Goal: Task Accomplishment & Management: Manage account settings

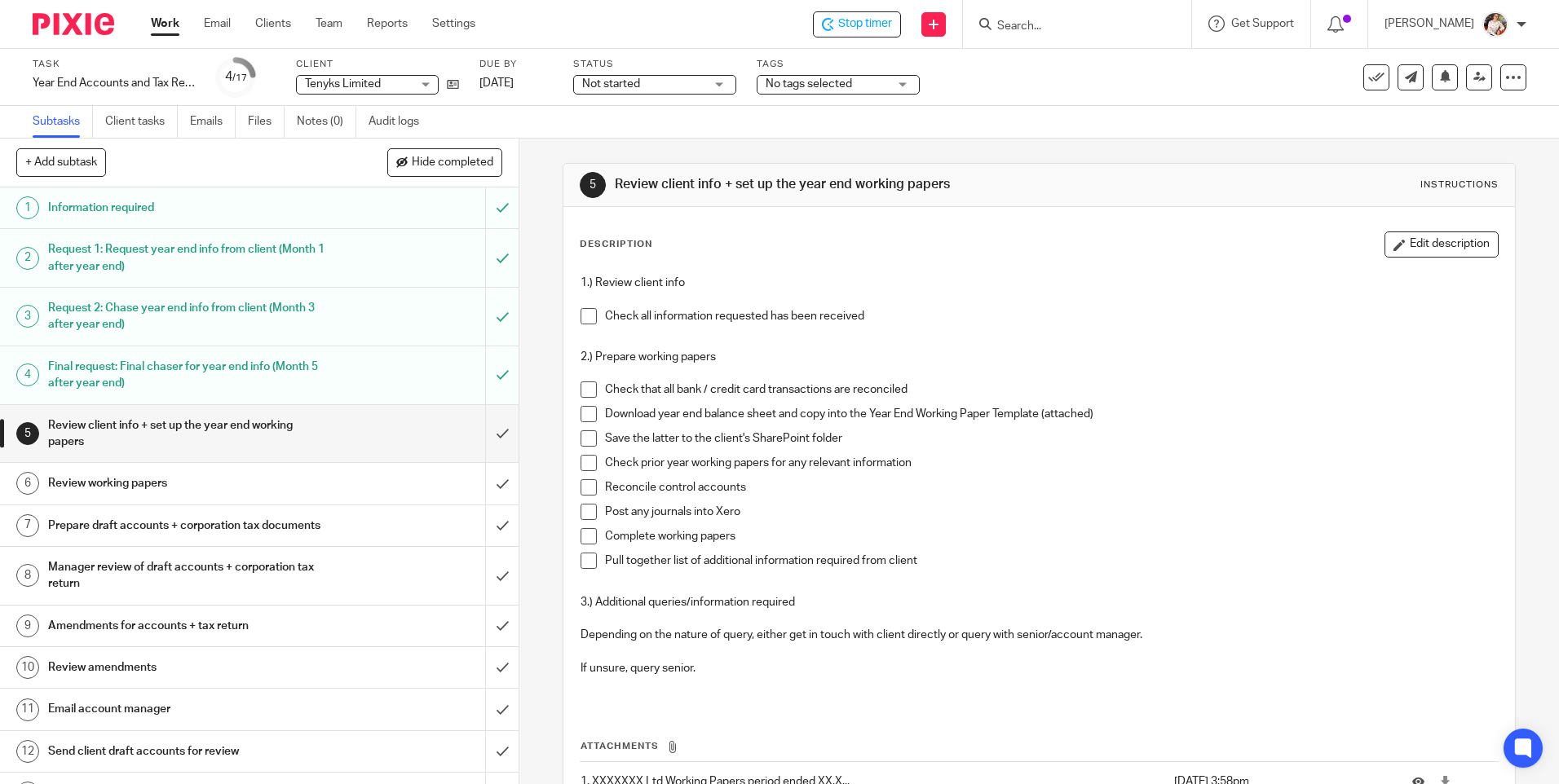
click at [583, 318] on span at bounding box center [589, 316] width 16 height 16
drag, startPoint x: 586, startPoint y: 387, endPoint x: 582, endPoint y: 400, distance: 13.6
click at [585, 387] on span at bounding box center [589, 389] width 16 height 16
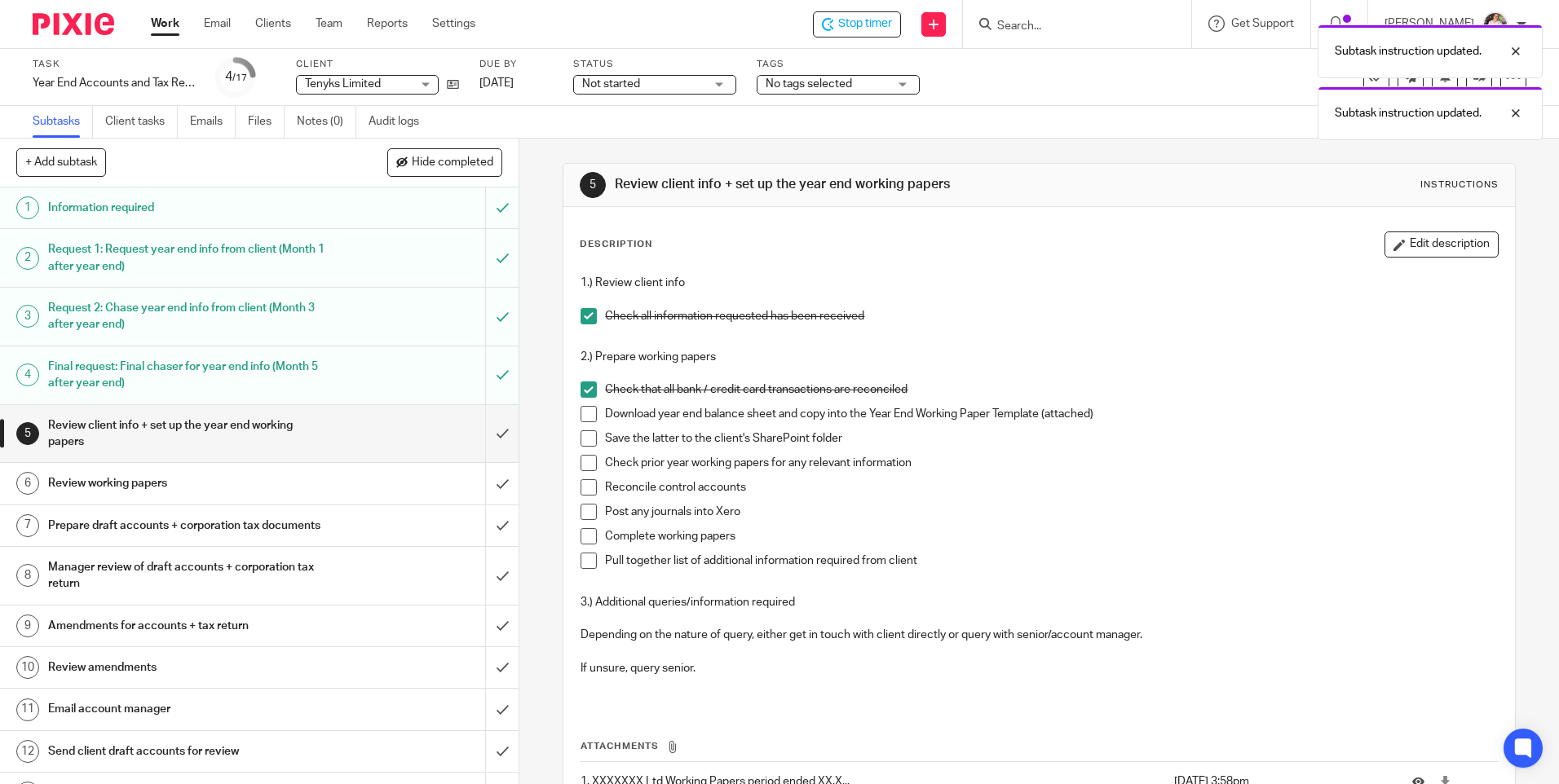
click at [581, 417] on span at bounding box center [589, 414] width 16 height 16
click at [583, 438] on span at bounding box center [589, 438] width 16 height 16
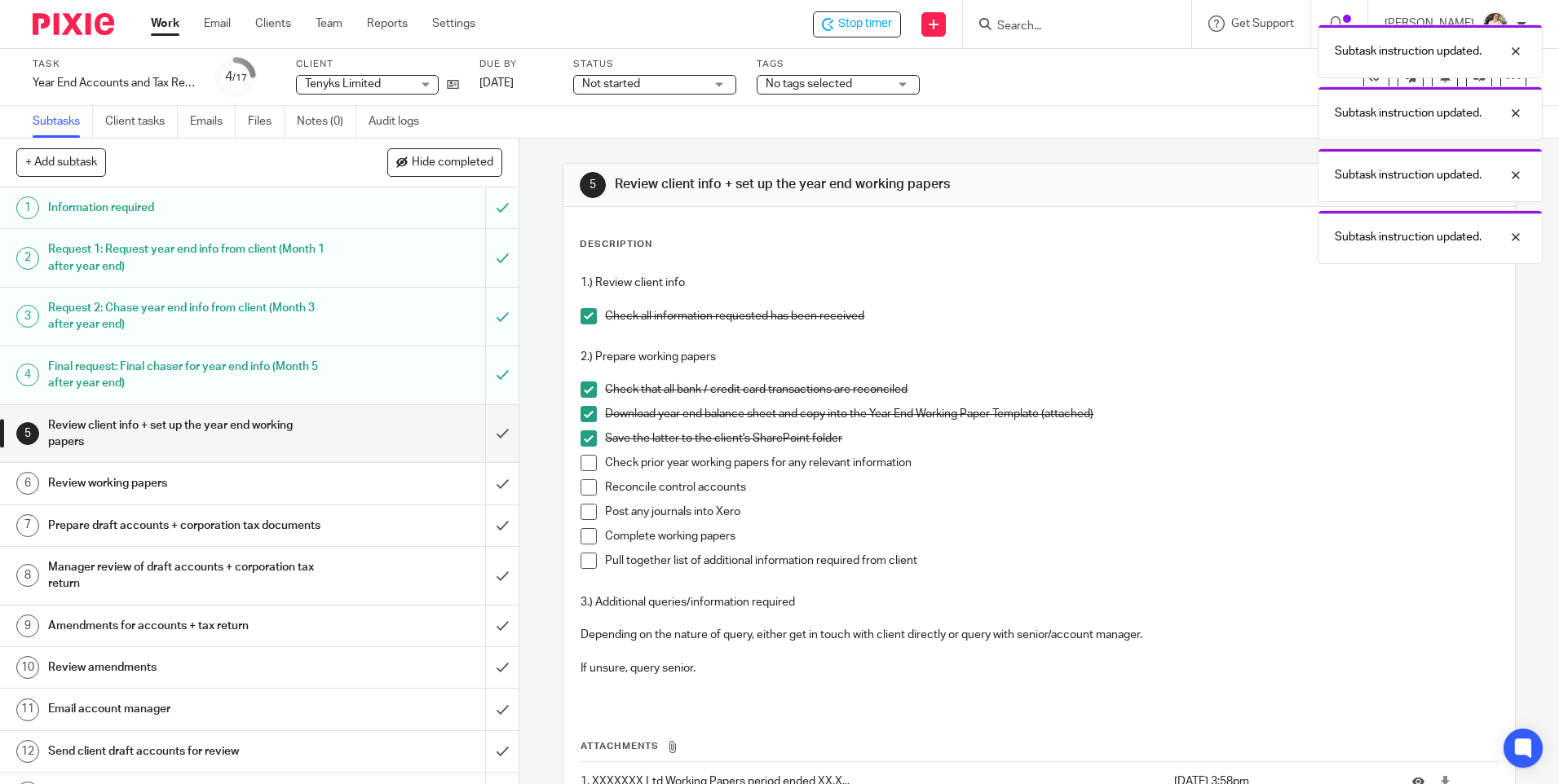
click at [583, 464] on span at bounding box center [589, 463] width 16 height 16
click at [583, 488] on span at bounding box center [589, 488] width 16 height 16
click at [584, 509] on span at bounding box center [589, 511] width 16 height 16
click at [583, 560] on span at bounding box center [589, 560] width 16 height 16
click at [583, 527] on li "Post any journals into Xero" at bounding box center [1038, 516] width 916 height 25
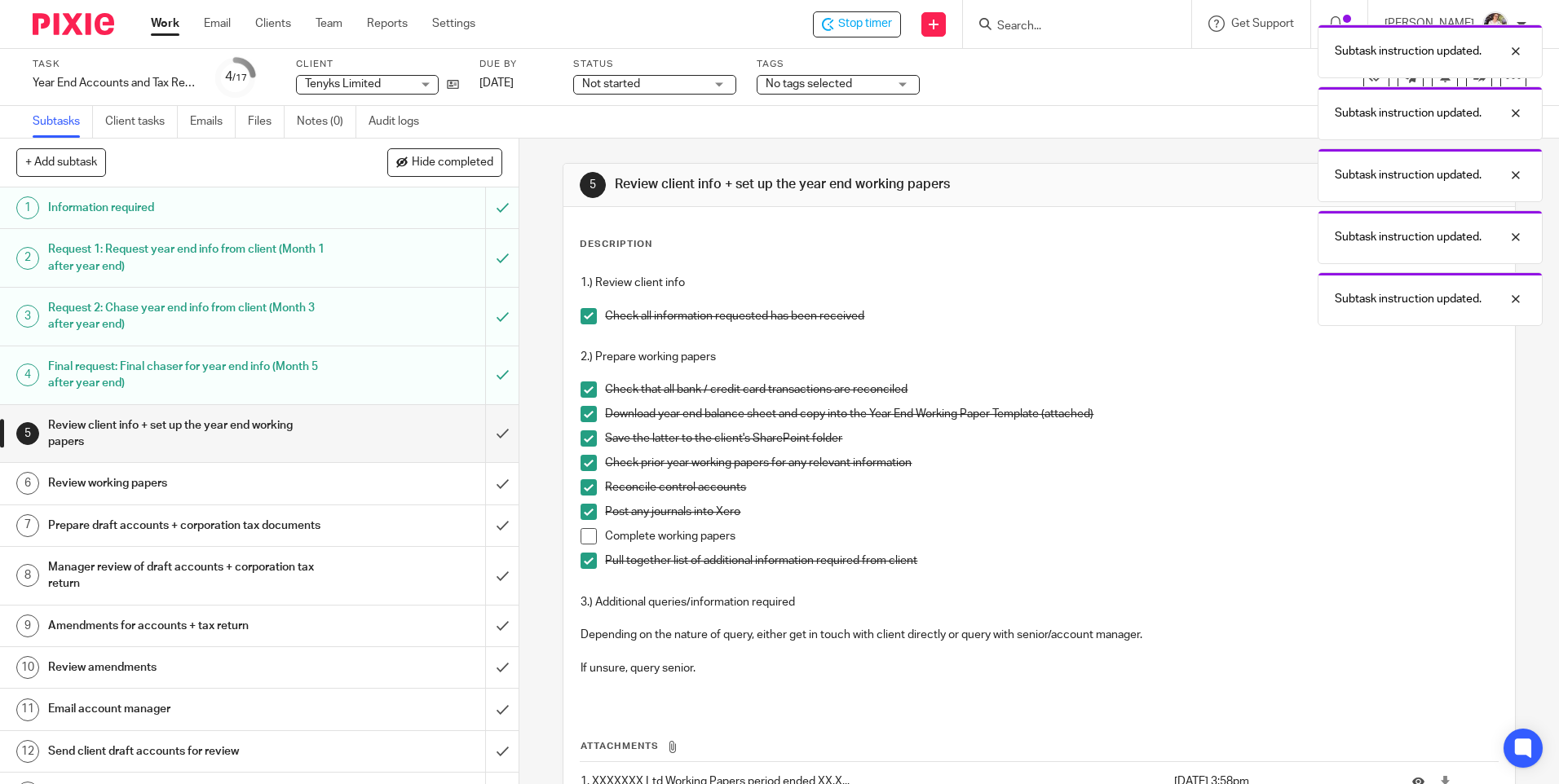
click at [583, 537] on span at bounding box center [589, 536] width 16 height 16
click at [484, 432] on input "submit" at bounding box center [259, 434] width 519 height 58
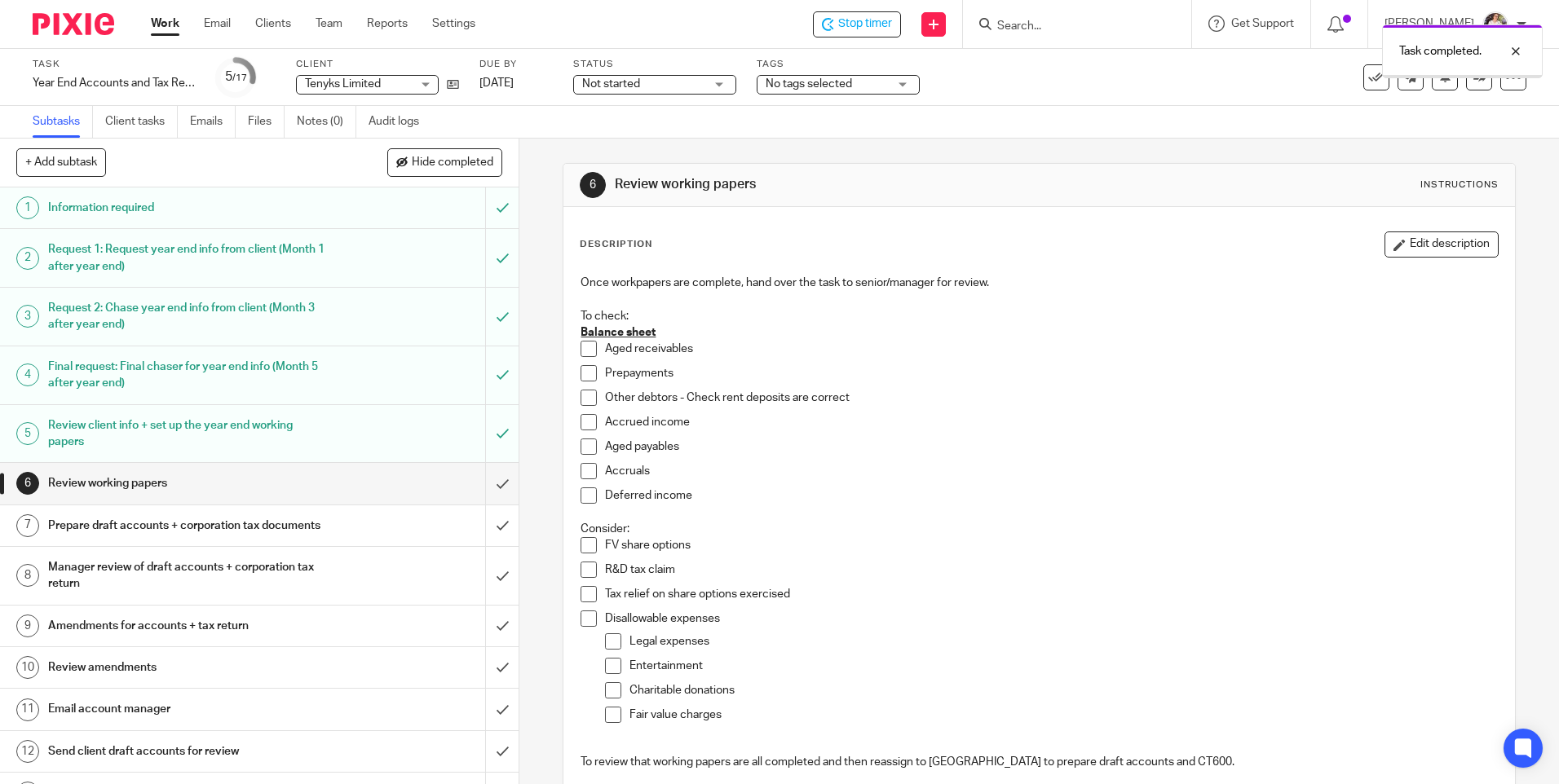
click at [1435, 235] on button "Edit description" at bounding box center [1441, 244] width 114 height 26
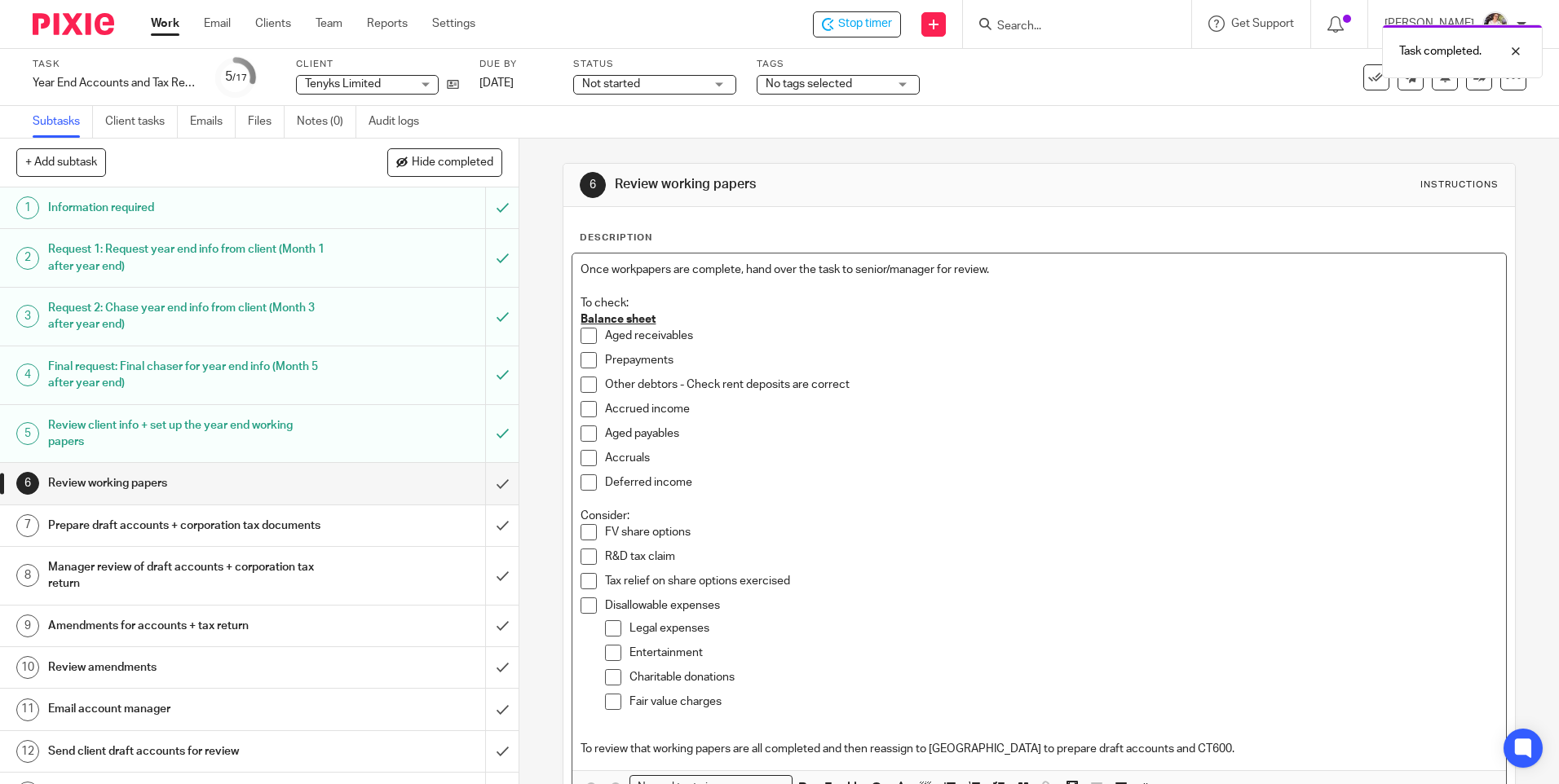
click at [573, 269] on div "Once workpapers are complete, hand over the task to senior/manager for review. …" at bounding box center [1039, 511] width 933 height 517
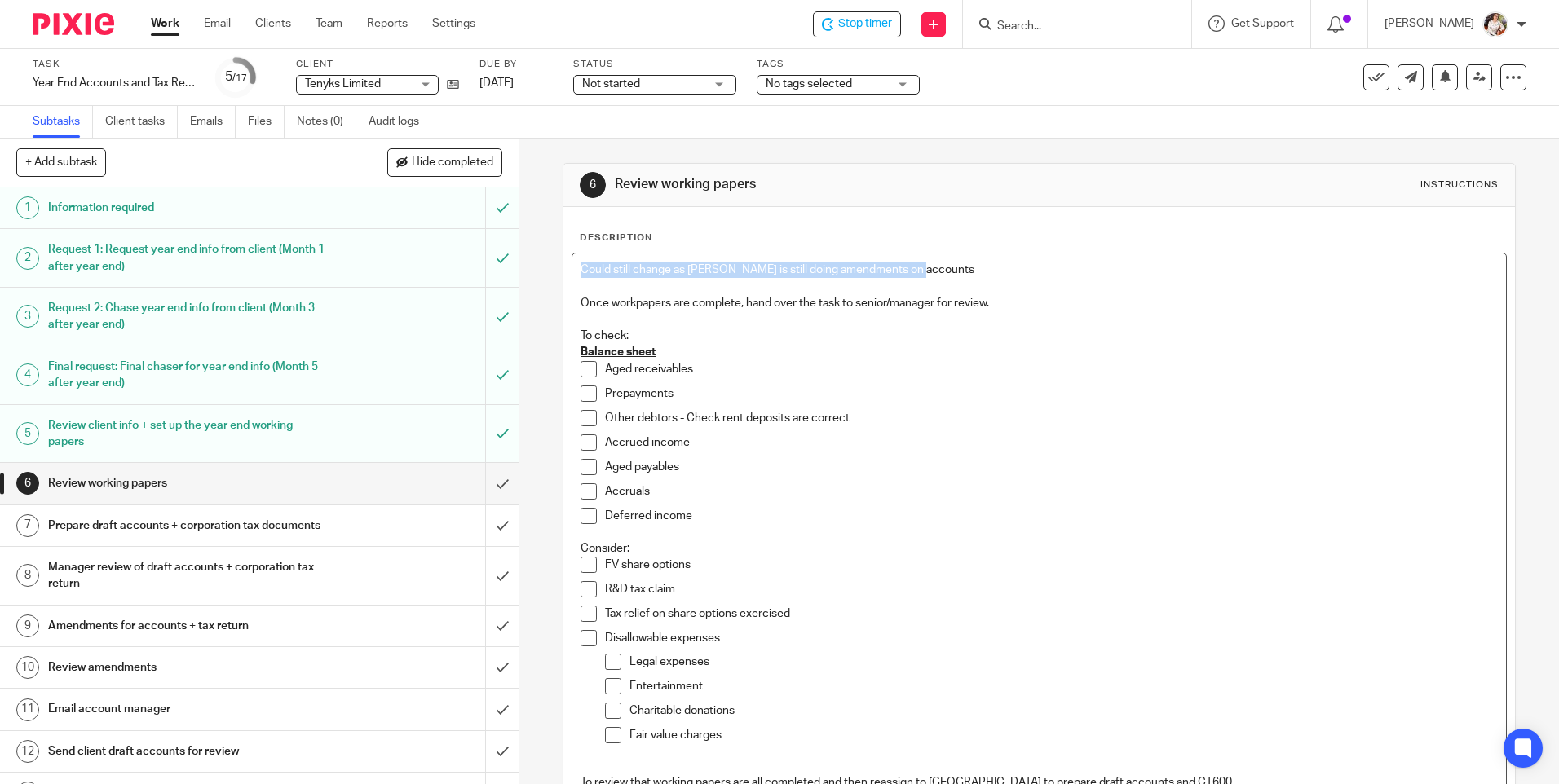
drag, startPoint x: 899, startPoint y: 270, endPoint x: 567, endPoint y: 260, distance: 332.2
click at [573, 260] on div "Could still change as Erica is still doing amendments on accounts Once workpape…" at bounding box center [1039, 527] width 933 height 550
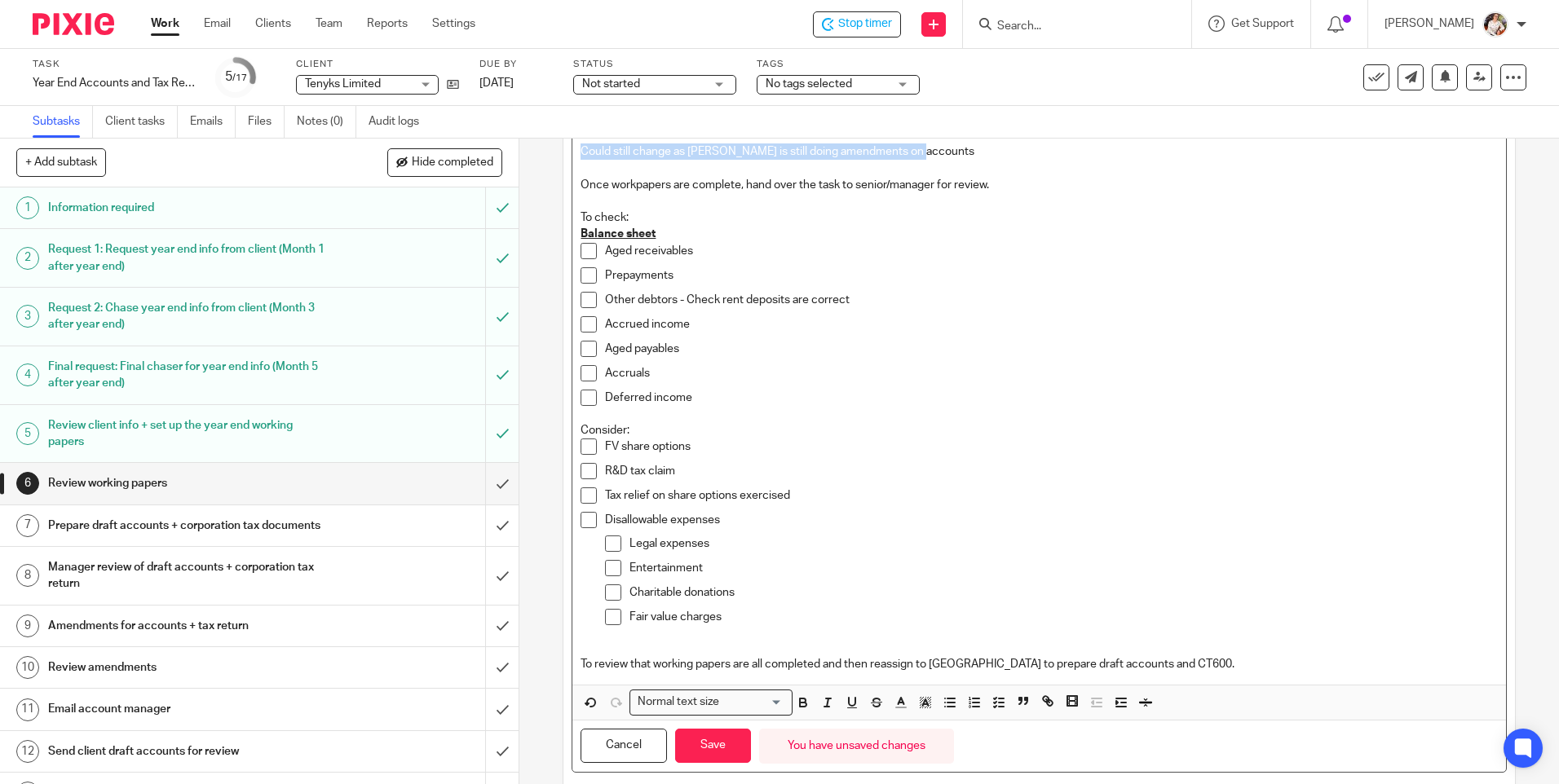
scroll to position [157, 0]
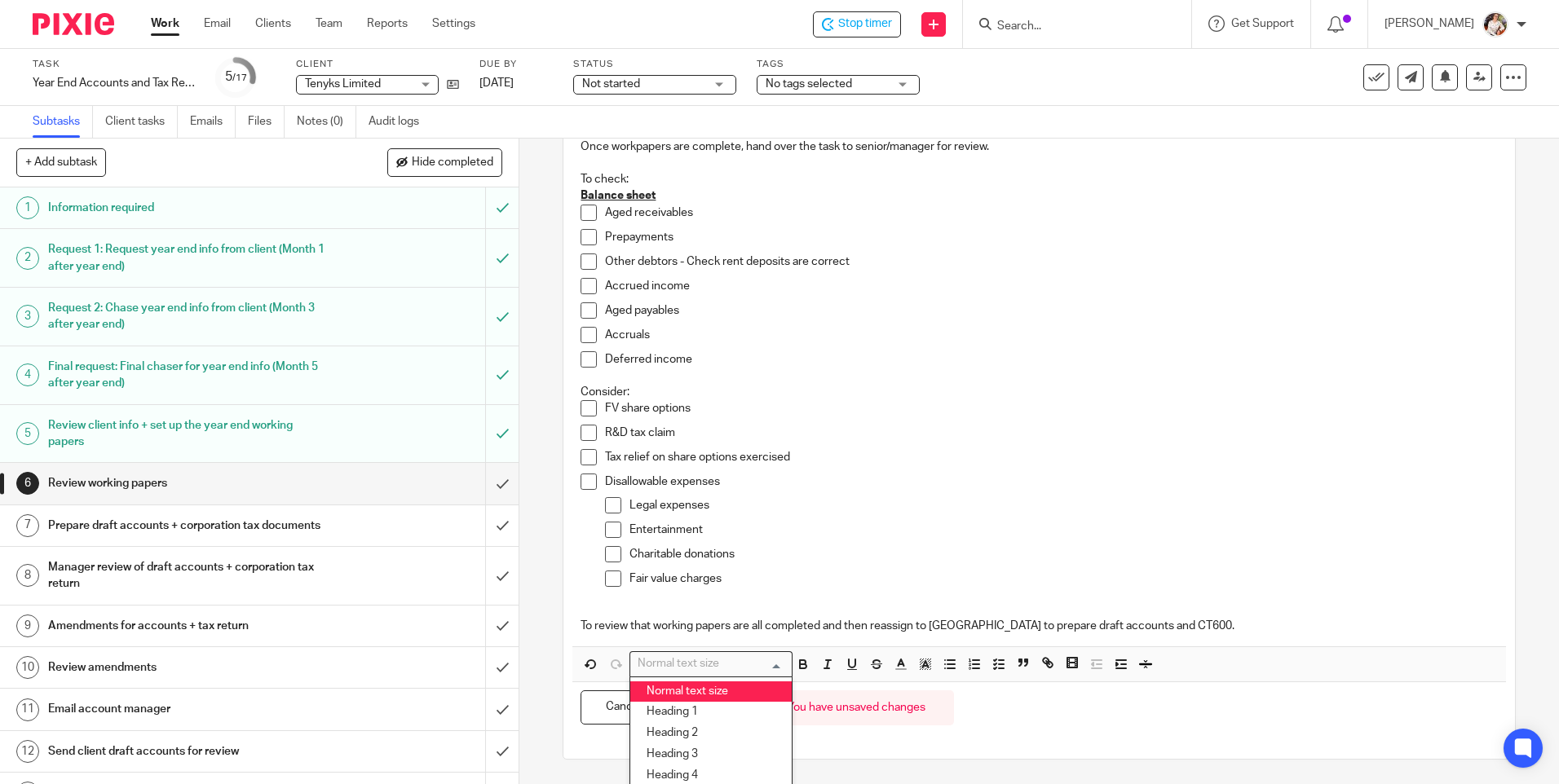
click at [717, 664] on div "Normal text size" at bounding box center [707, 662] width 154 height 20
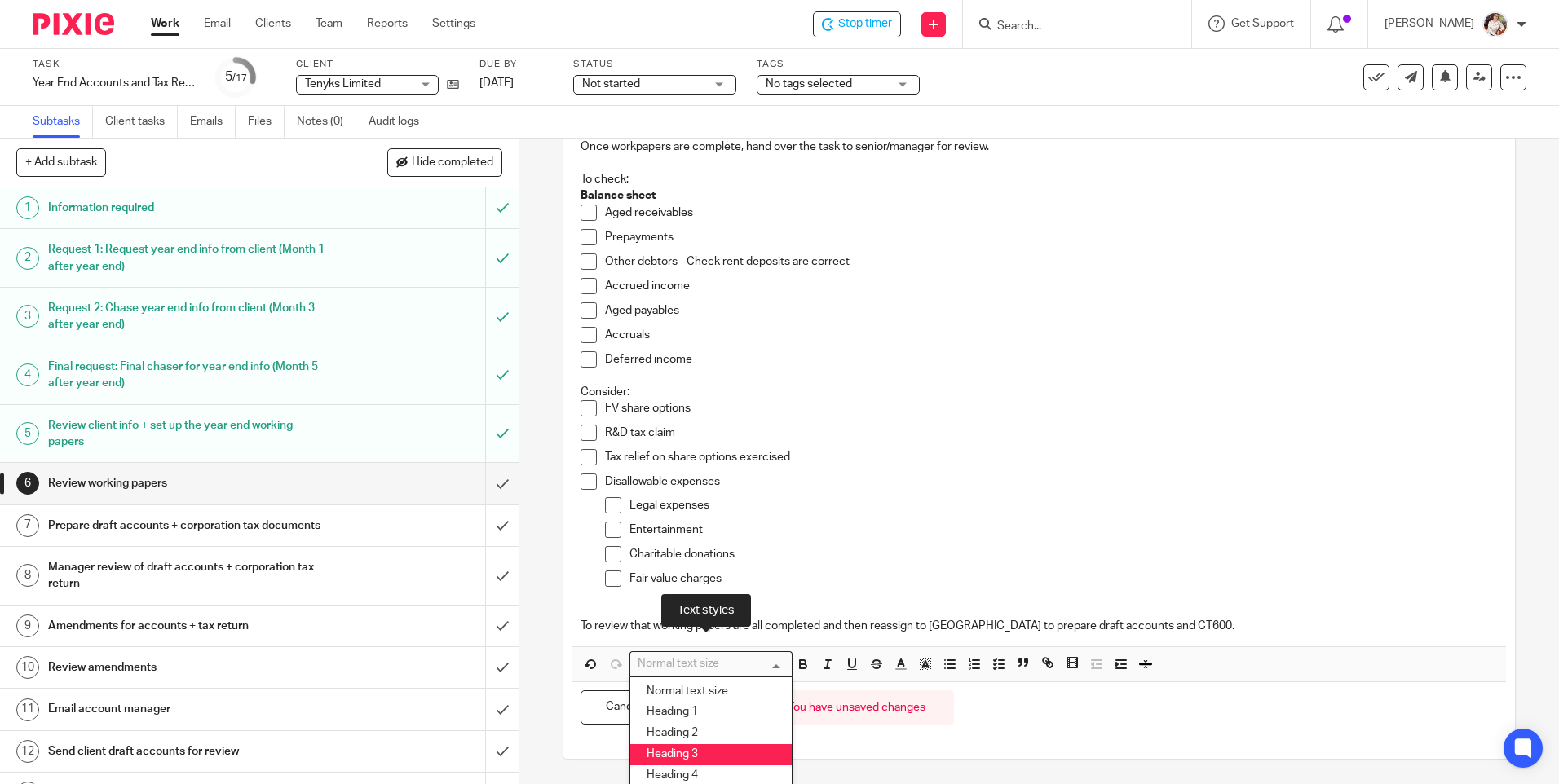
click at [696, 748] on li "Heading 3" at bounding box center [711, 755] width 161 height 21
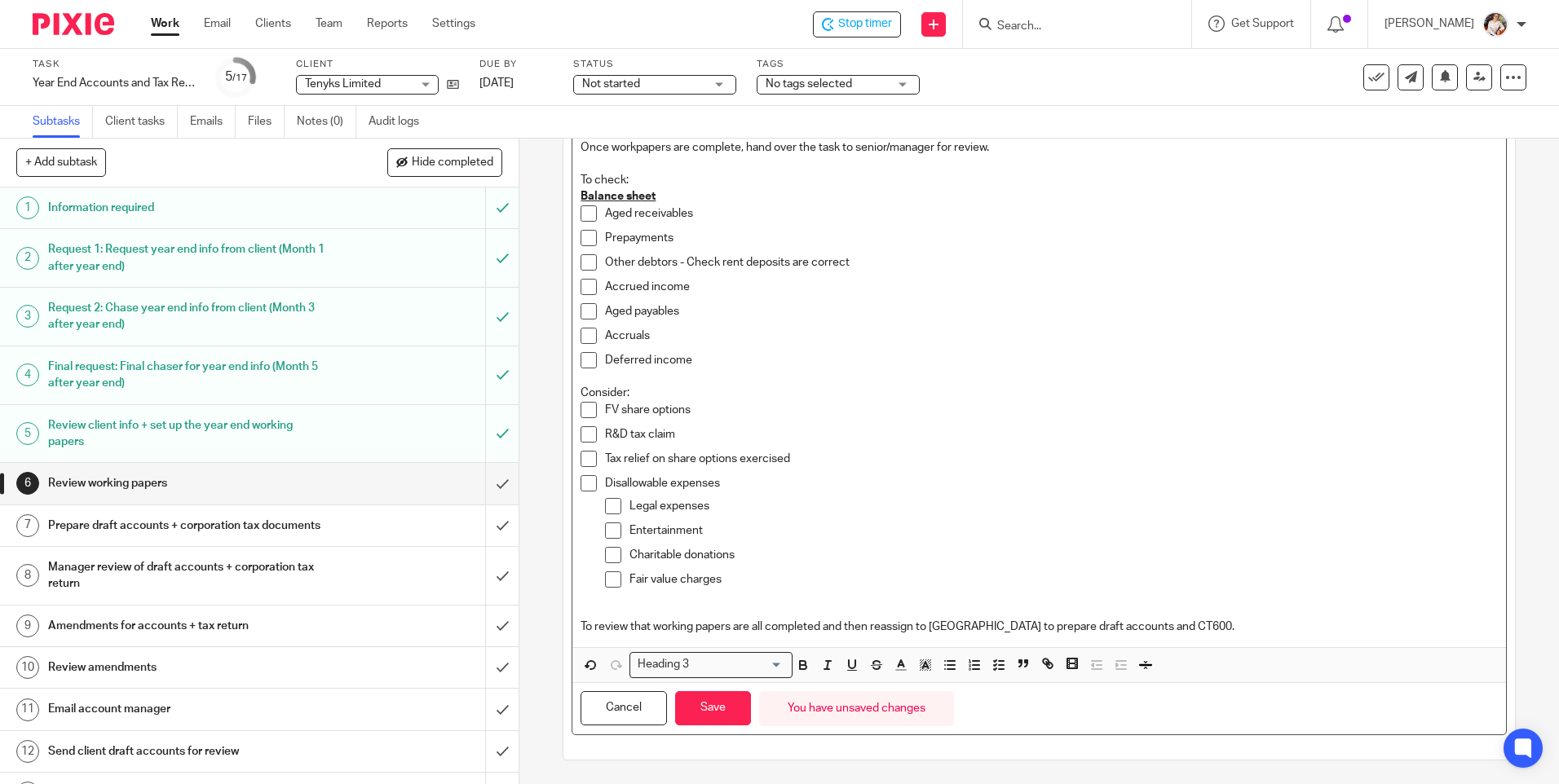
scroll to position [120, 0]
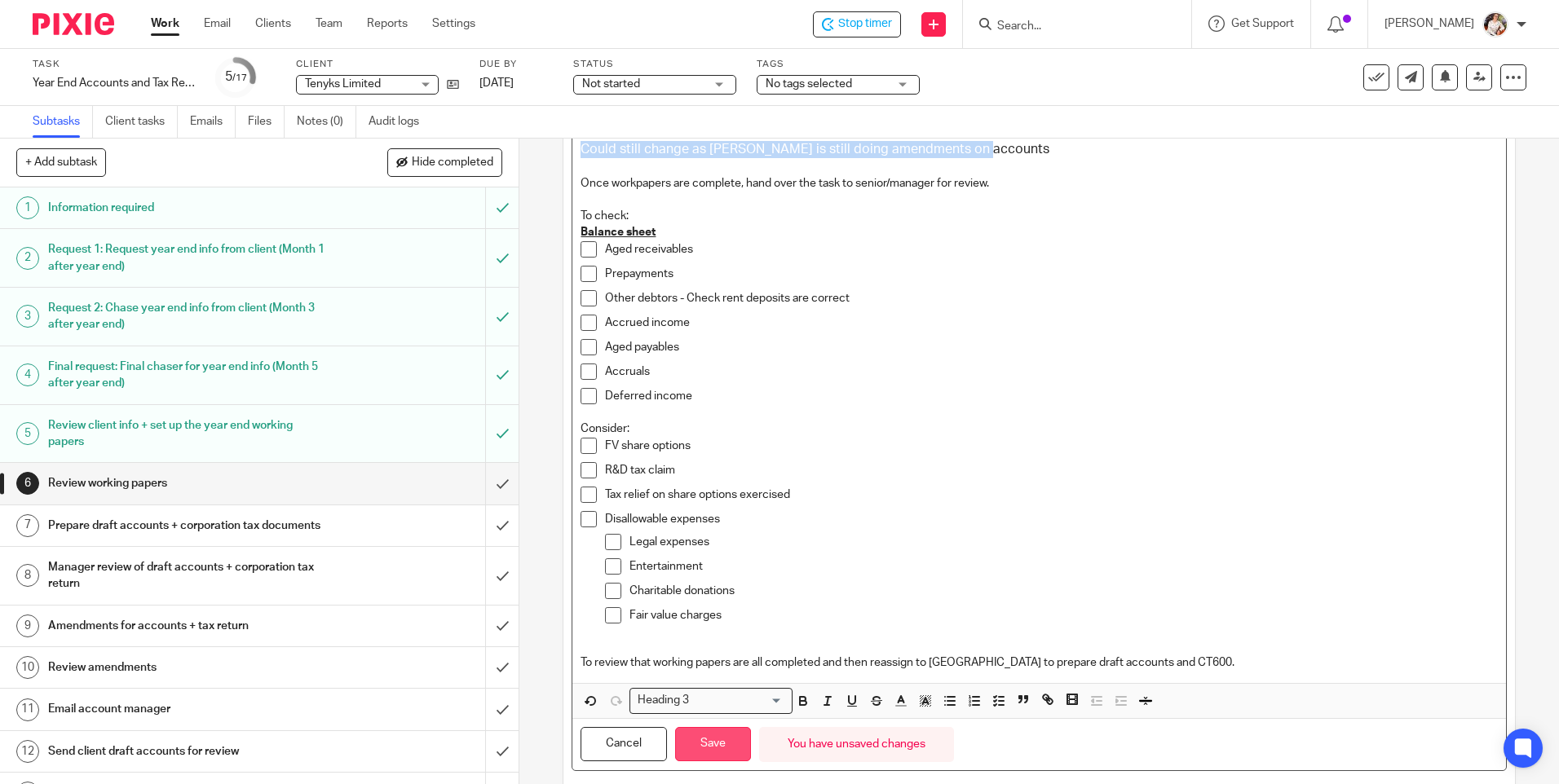
click at [716, 746] on button "Save" at bounding box center [714, 744] width 76 height 35
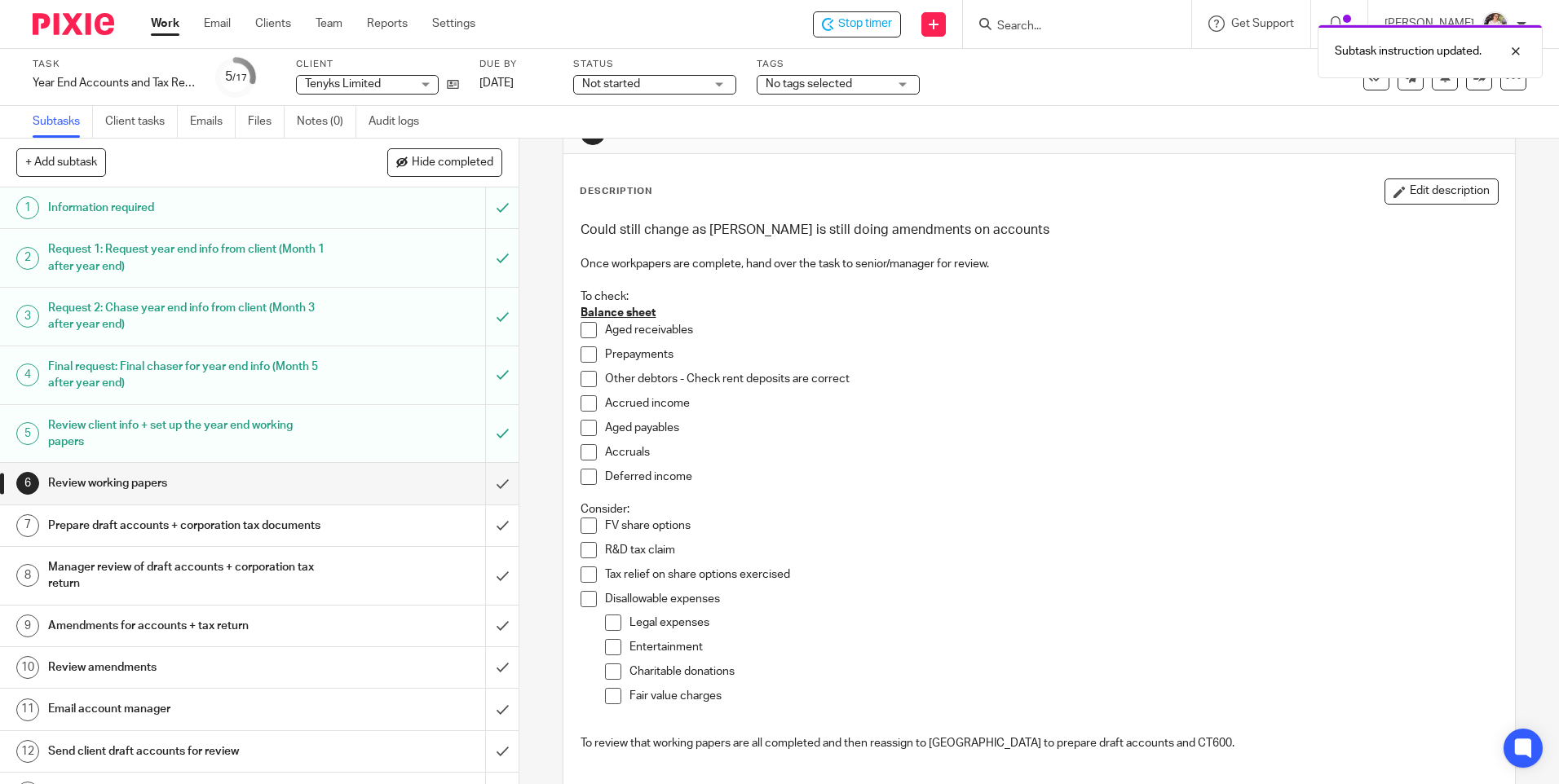
scroll to position [52, 0]
click at [1010, 238] on h3 "Could still change as Erica is still doing amendments on accounts" at bounding box center [1038, 230] width 916 height 17
click at [1002, 226] on h3 "Could still change as Erica is still doing amendments on accounts" at bounding box center [1038, 230] width 916 height 17
click at [1439, 191] on button "Edit description" at bounding box center [1441, 192] width 114 height 26
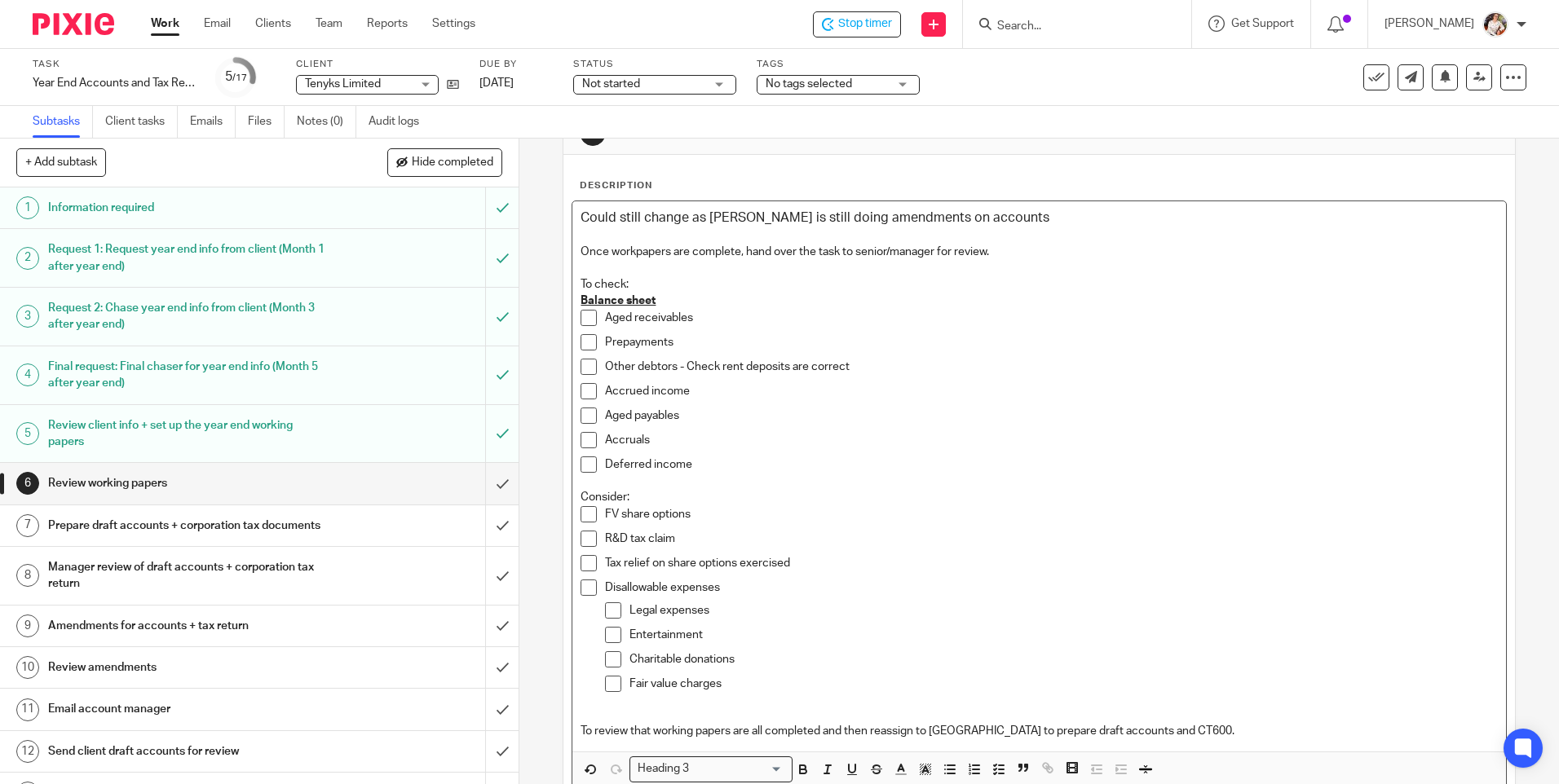
click at [996, 219] on h3 "Could still change as Erica is still doing amendments on accounts" at bounding box center [1038, 218] width 916 height 17
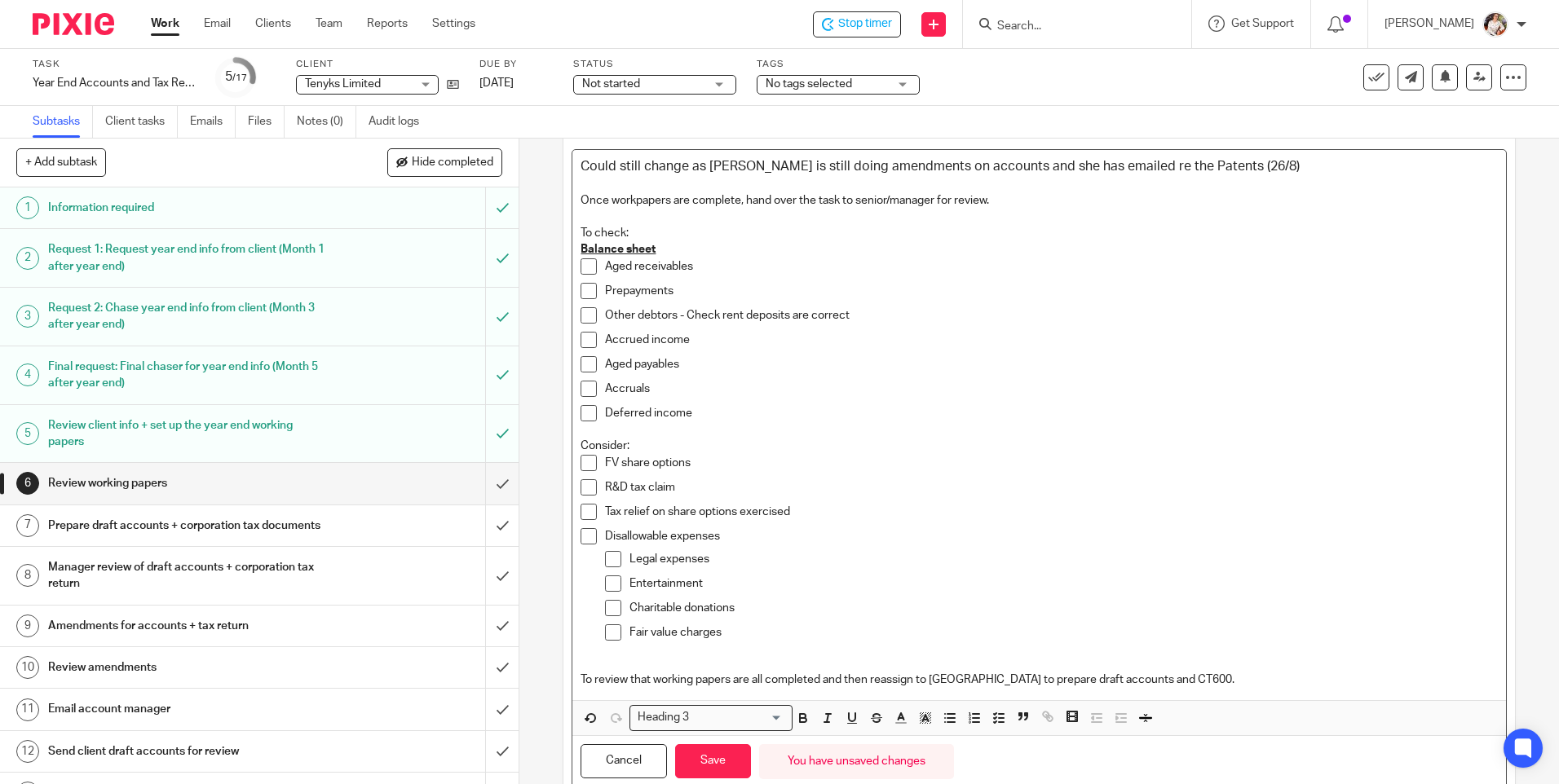
scroll to position [158, 0]
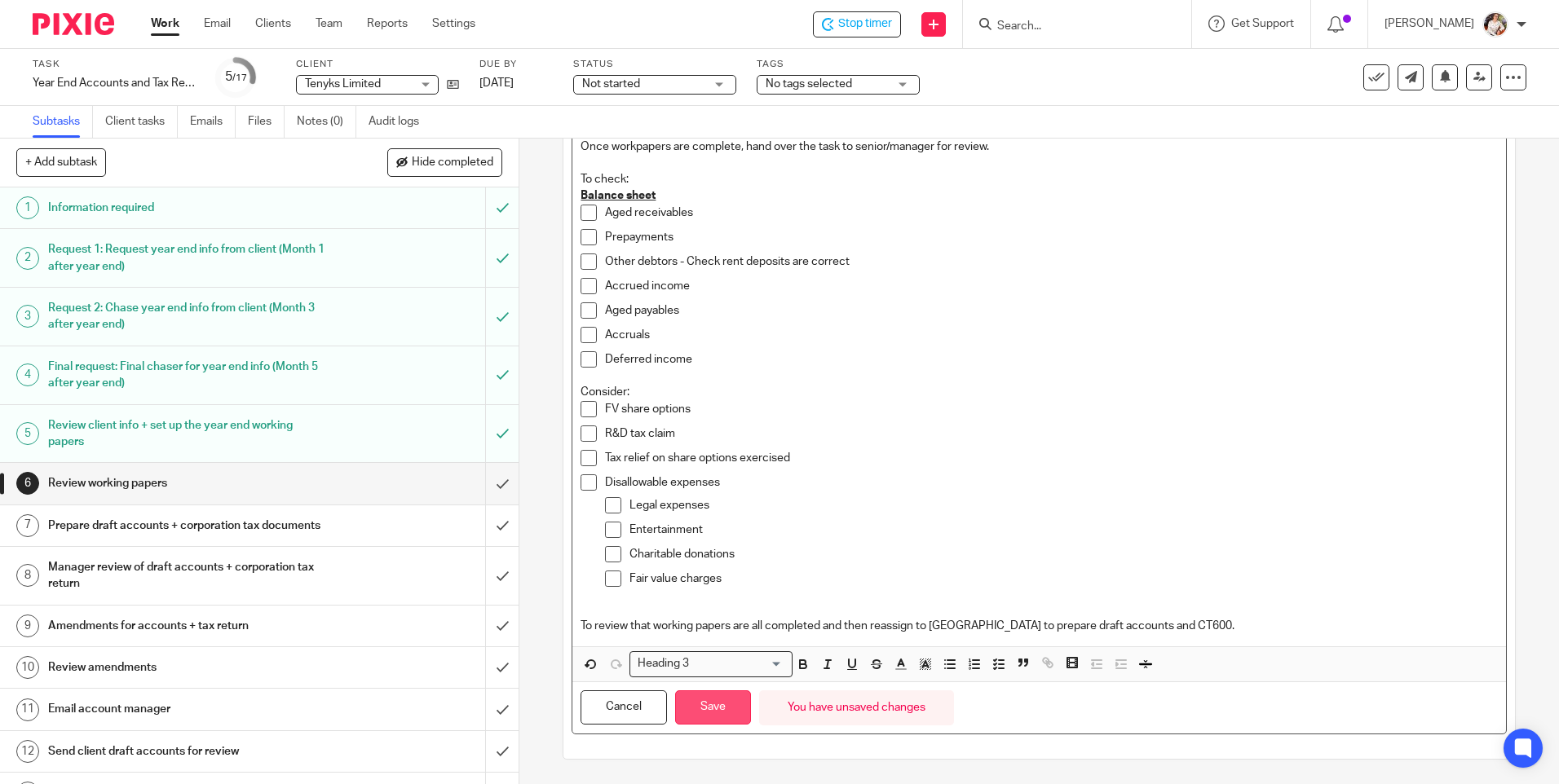
click at [733, 709] on button "Save" at bounding box center [714, 708] width 76 height 35
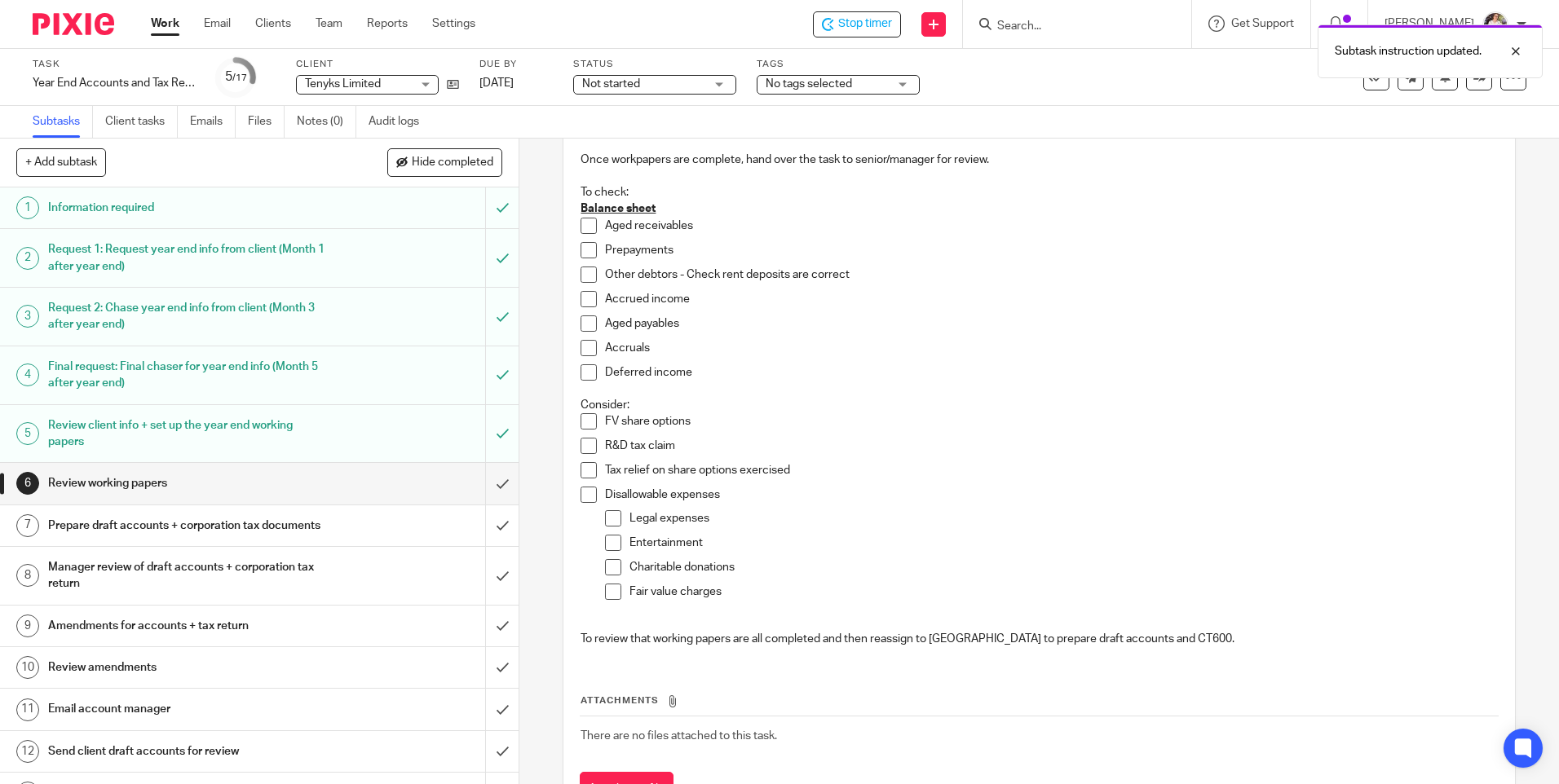
scroll to position [170, 0]
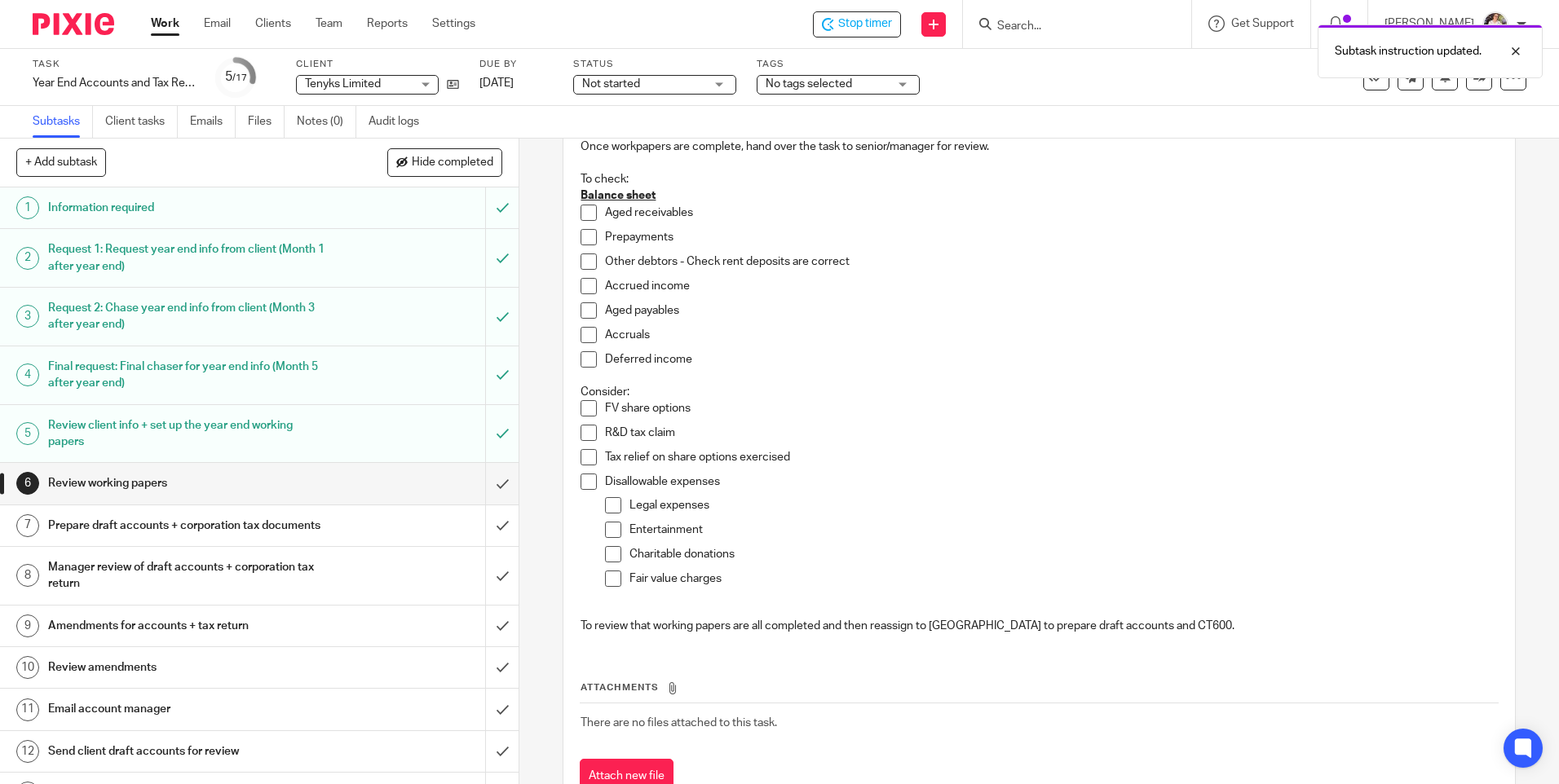
click at [867, 88] on span "No tags selected" at bounding box center [827, 84] width 122 height 17
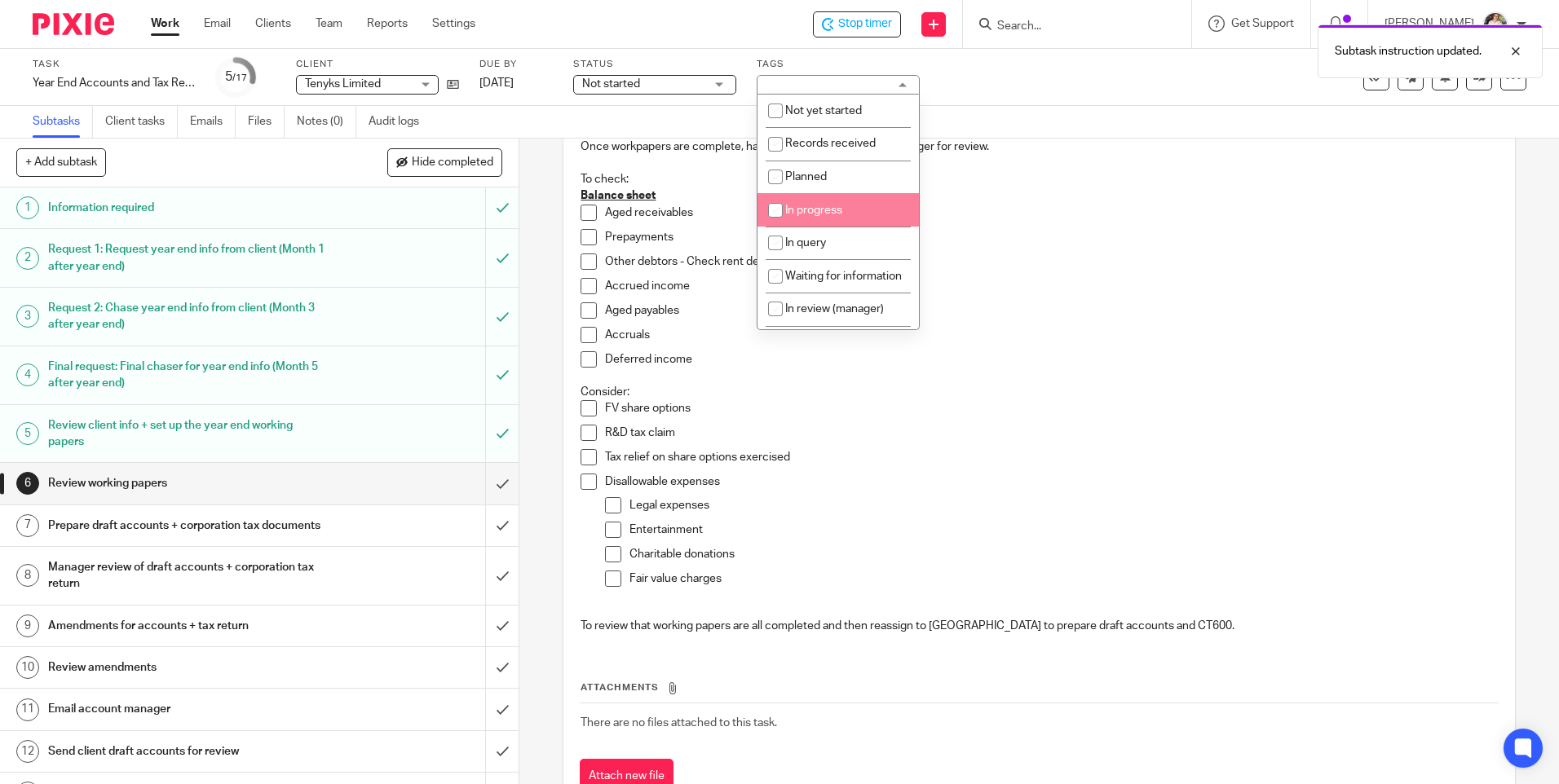
click at [822, 201] on li "In progress" at bounding box center [838, 210] width 161 height 34
checkbox input "true"
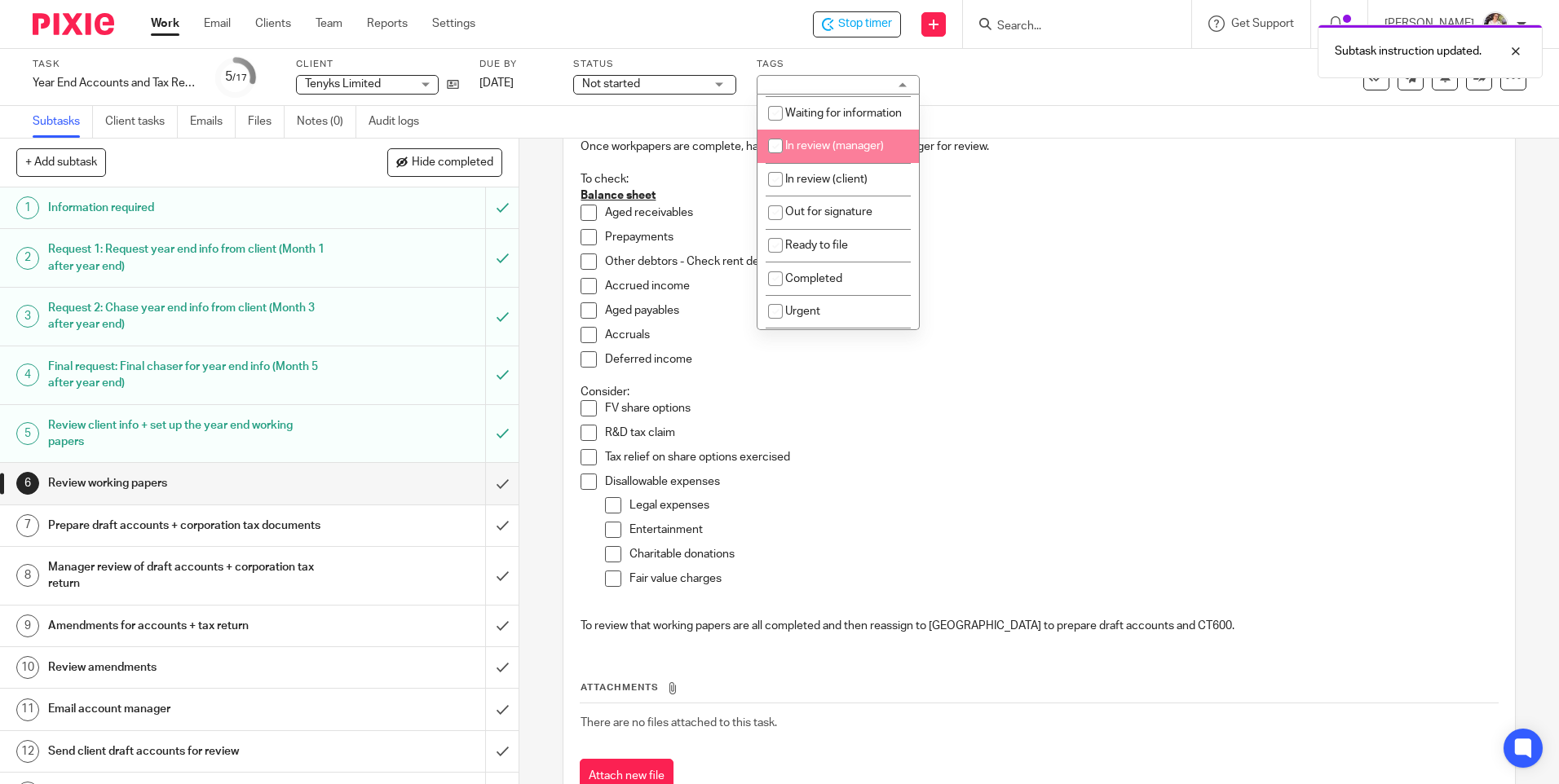
click at [830, 151] on span "In review (manager)" at bounding box center [834, 145] width 98 height 12
checkbox input "true"
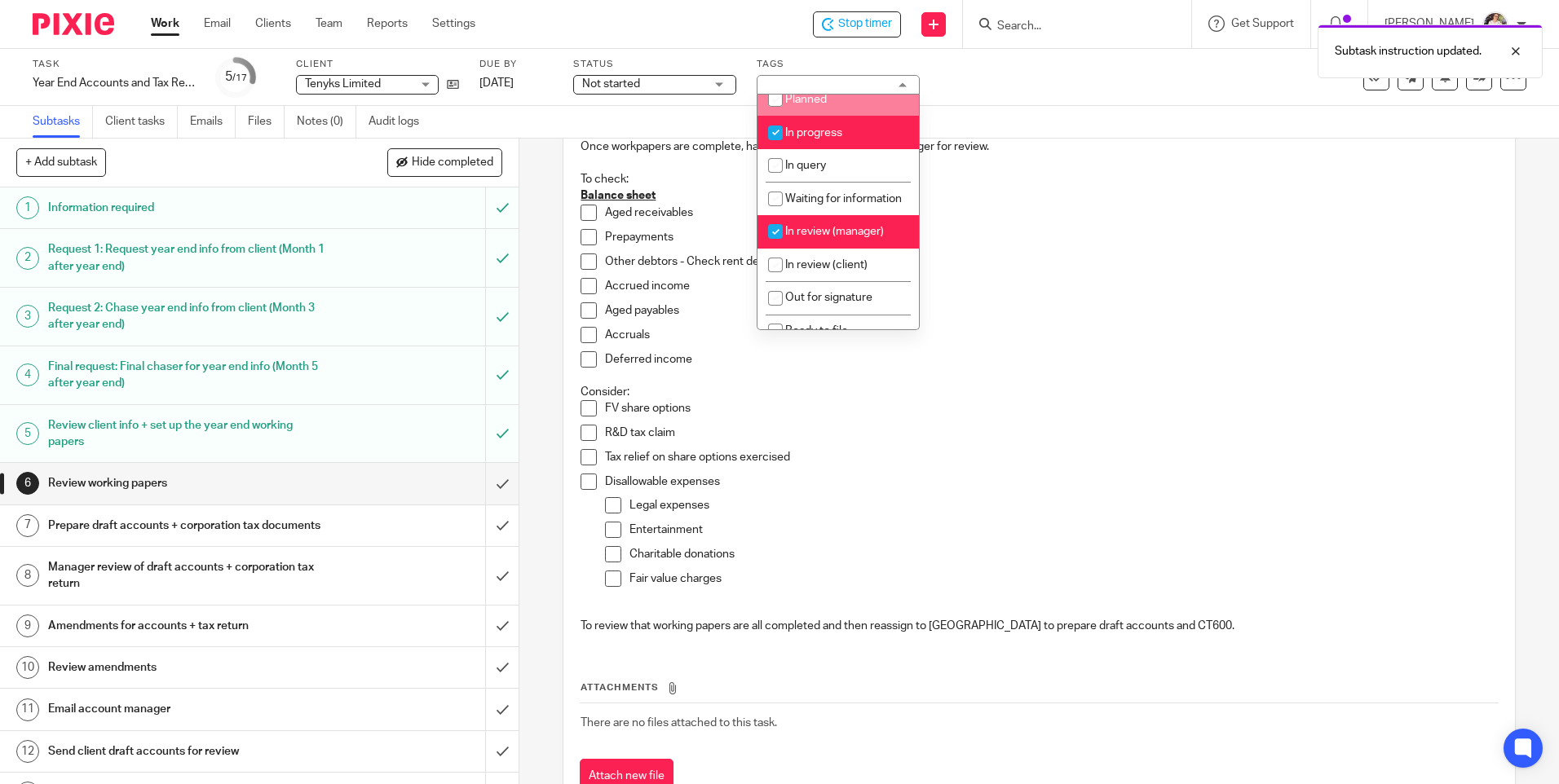
scroll to position [0, 0]
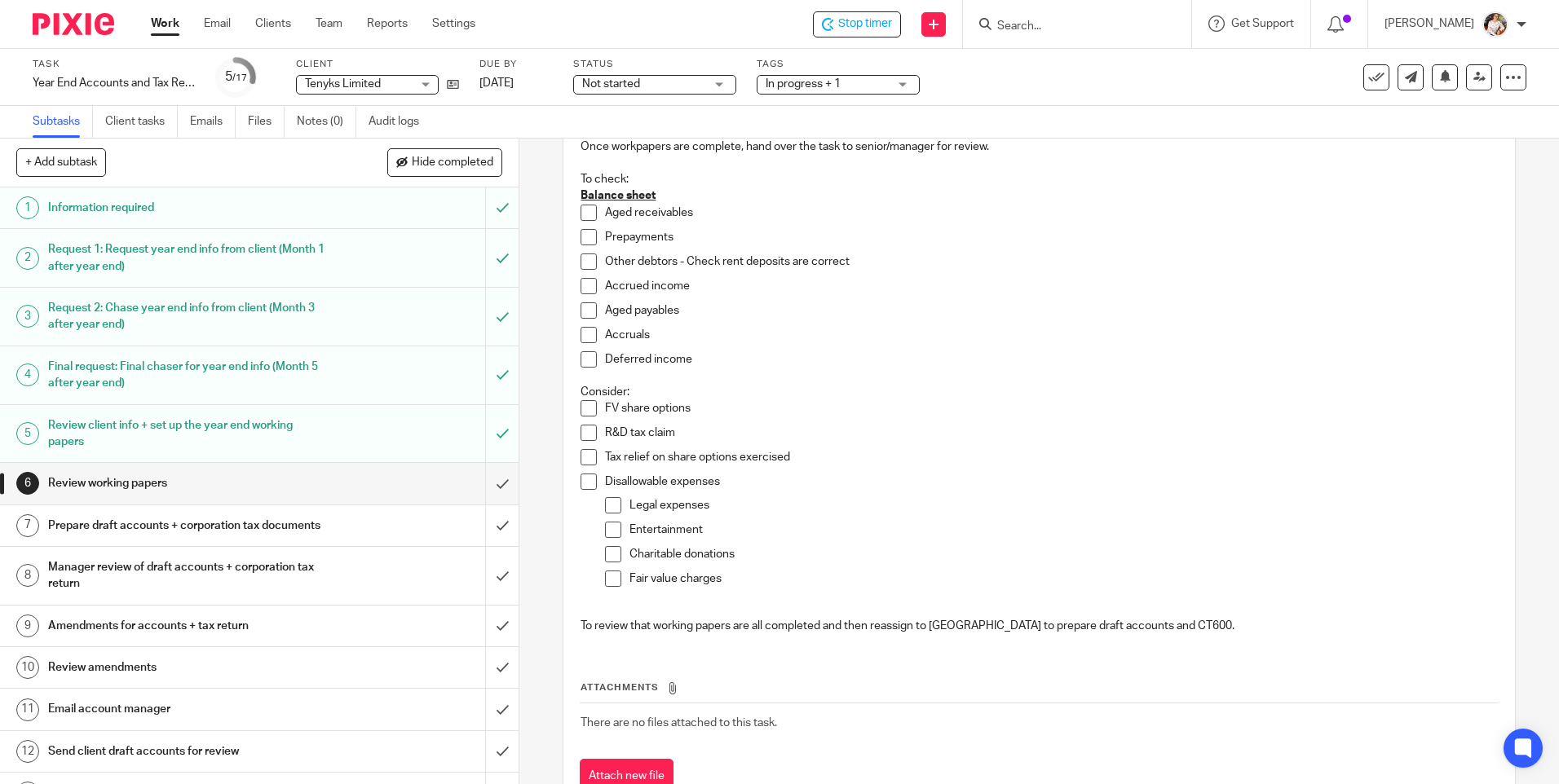
click at [724, 83] on div "Not started Not started" at bounding box center [654, 85] width 163 height 19
click at [637, 135] on li "In progress" at bounding box center [654, 144] width 161 height 34
click at [1466, 83] on link at bounding box center [1478, 77] width 26 height 26
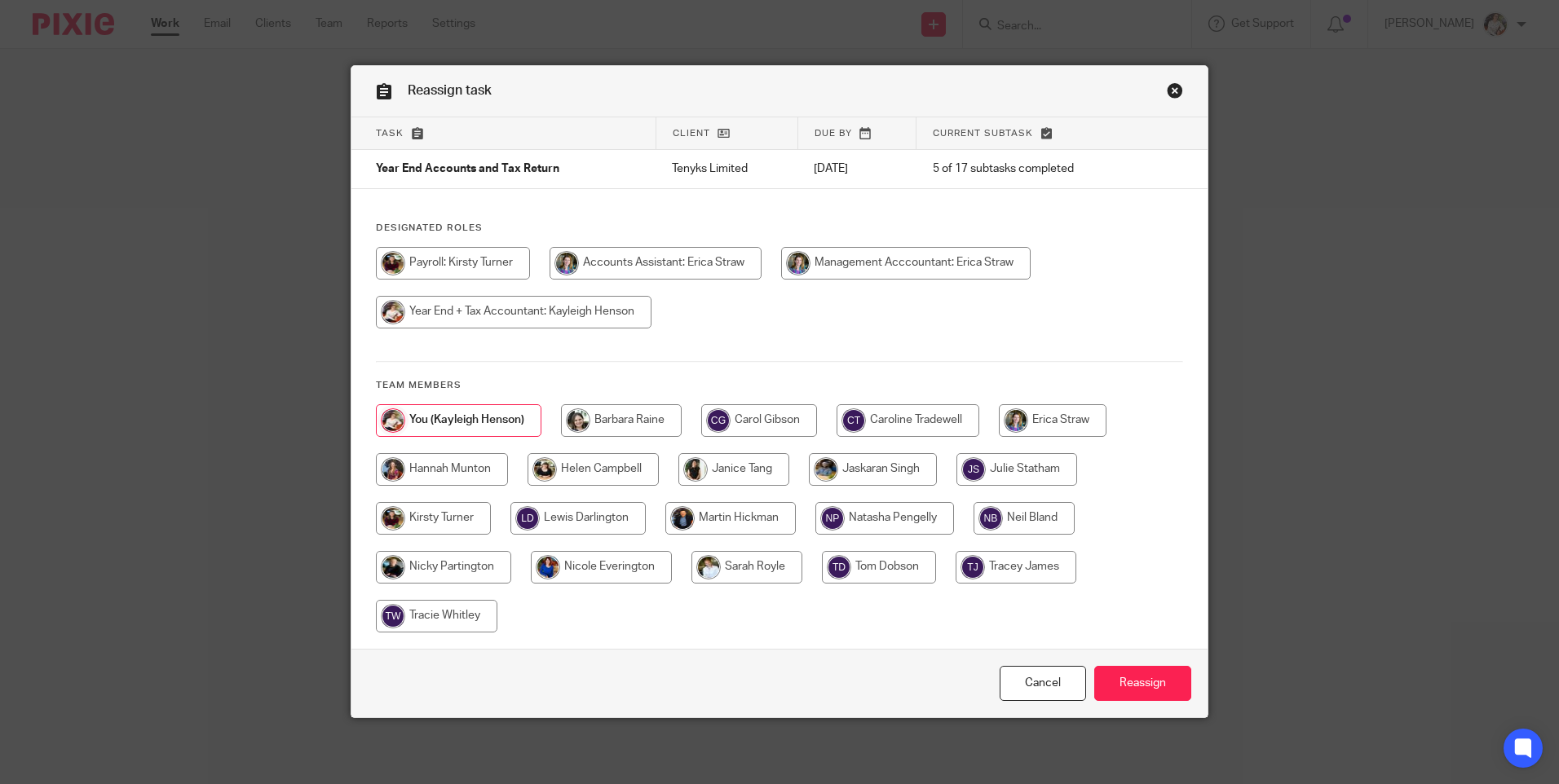
click at [919, 426] on input "radio" at bounding box center [907, 420] width 143 height 33
radio input "true"
click at [1138, 673] on input "Reassign" at bounding box center [1143, 683] width 97 height 35
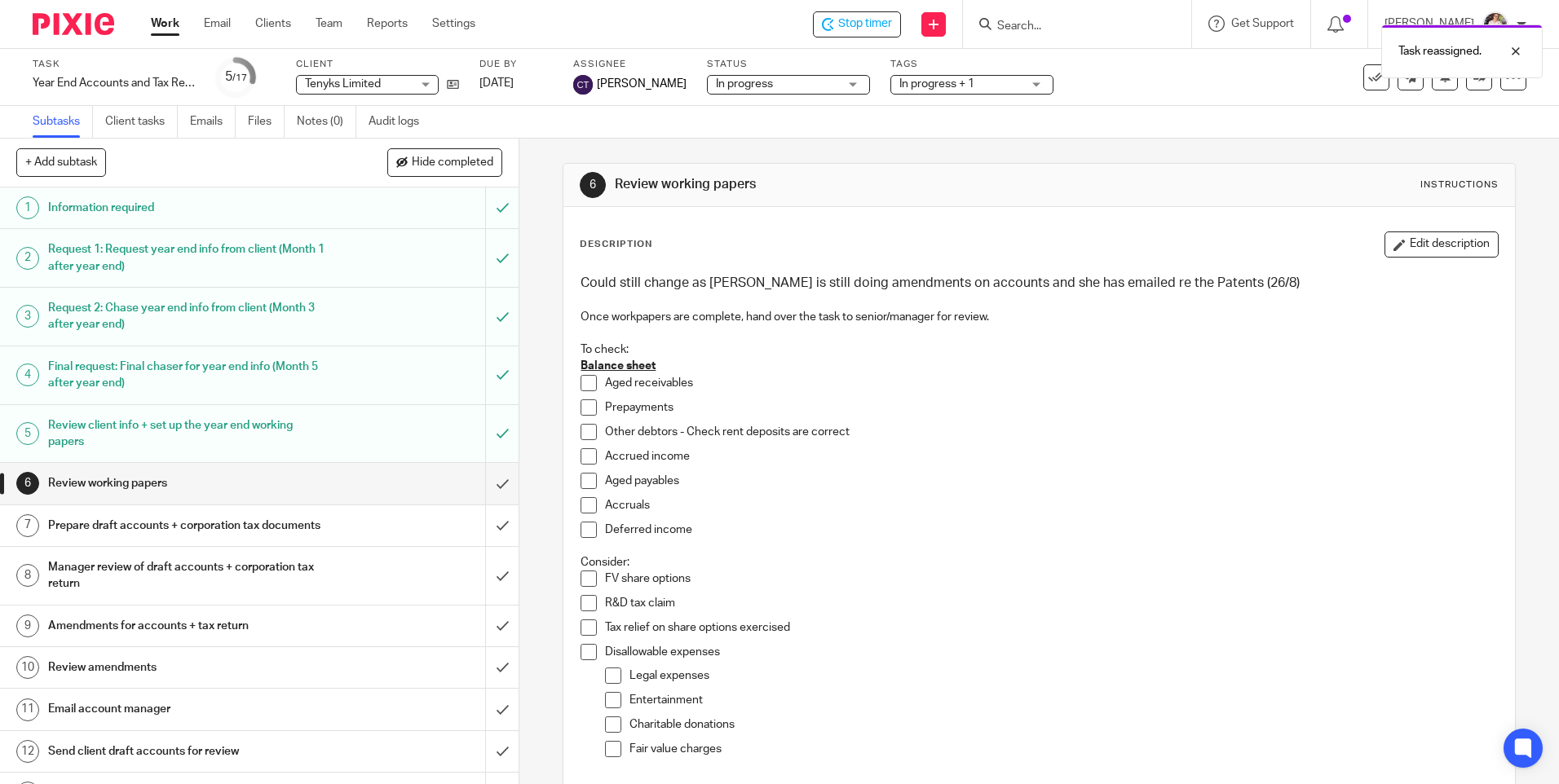
click at [844, 19] on div "Task reassigned." at bounding box center [1161, 47] width 763 height 62
click at [850, 23] on span "Stop timer" at bounding box center [865, 23] width 54 height 17
drag, startPoint x: 153, startPoint y: 24, endPoint x: 150, endPoint y: 37, distance: 13.3
click at [153, 24] on link "Work" at bounding box center [165, 23] width 28 height 16
